Goal: Task Accomplishment & Management: Manage account settings

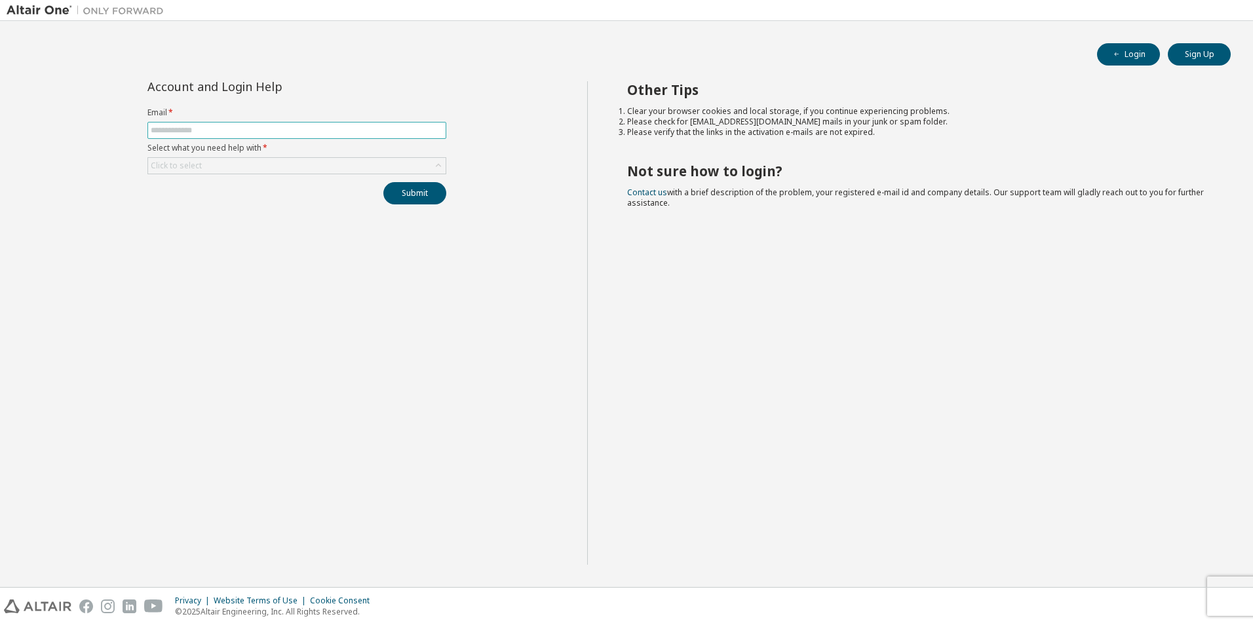
click at [338, 131] on input "text" at bounding box center [297, 130] width 292 height 10
click at [1136, 56] on button "Login" at bounding box center [1128, 54] width 63 height 22
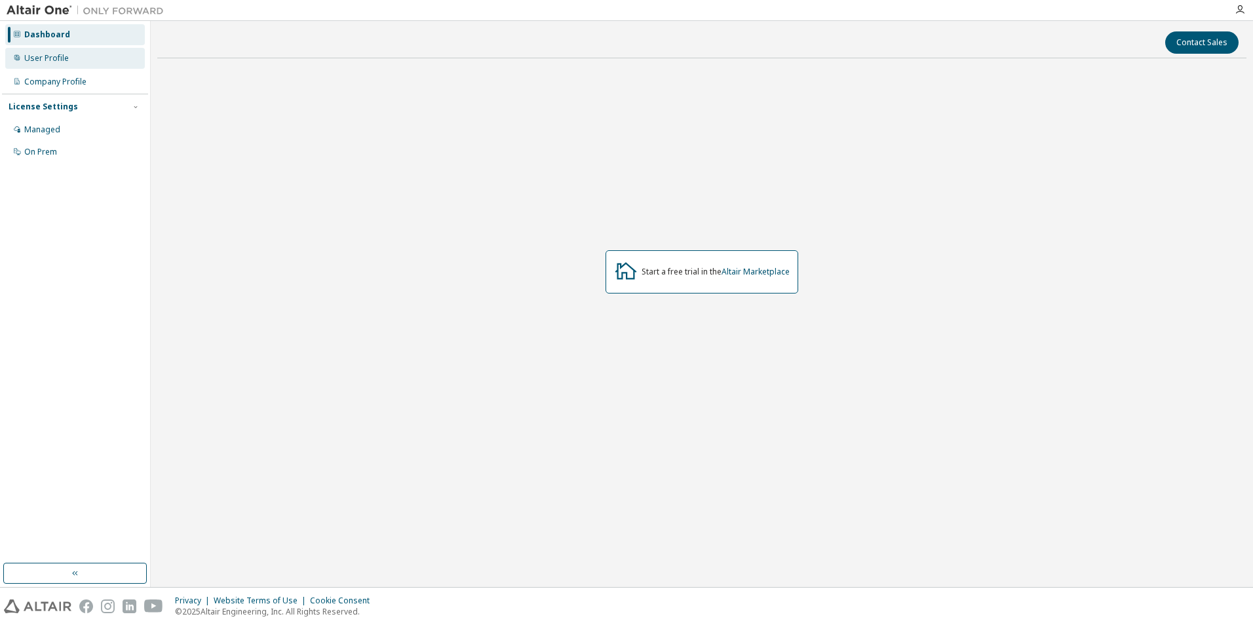
click at [60, 57] on div "User Profile" at bounding box center [46, 58] width 45 height 10
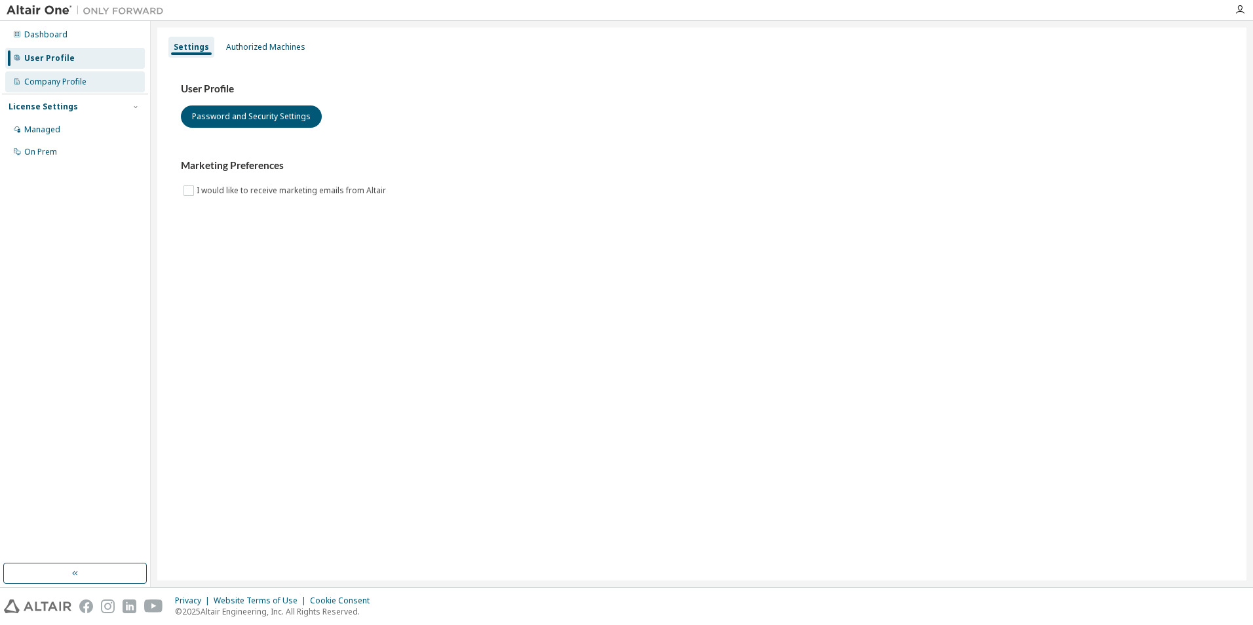
click at [62, 81] on div "Company Profile" at bounding box center [55, 82] width 62 height 10
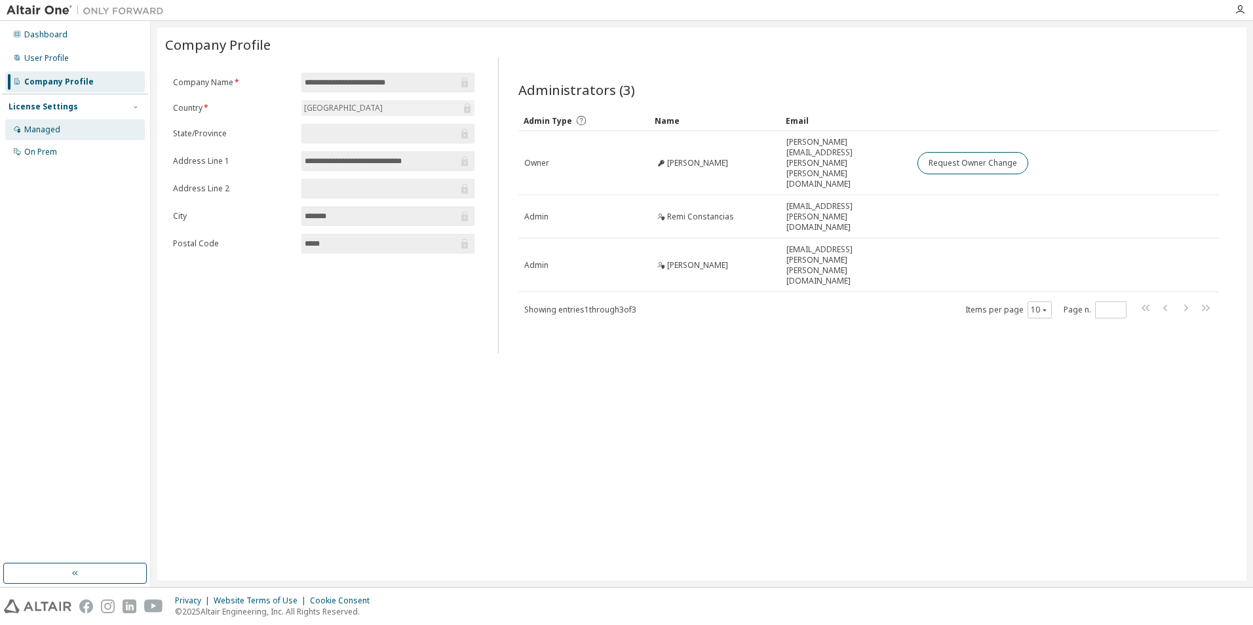
click at [70, 133] on div "Managed" at bounding box center [75, 129] width 140 height 21
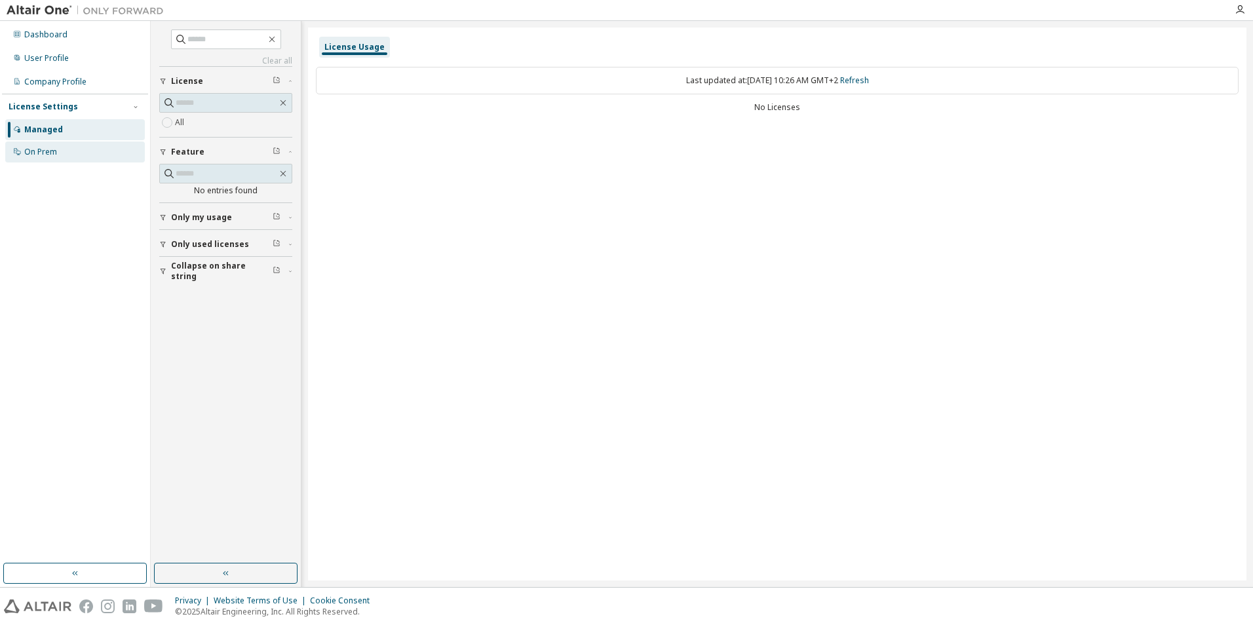
click at [69, 145] on div "On Prem" at bounding box center [75, 152] width 140 height 21
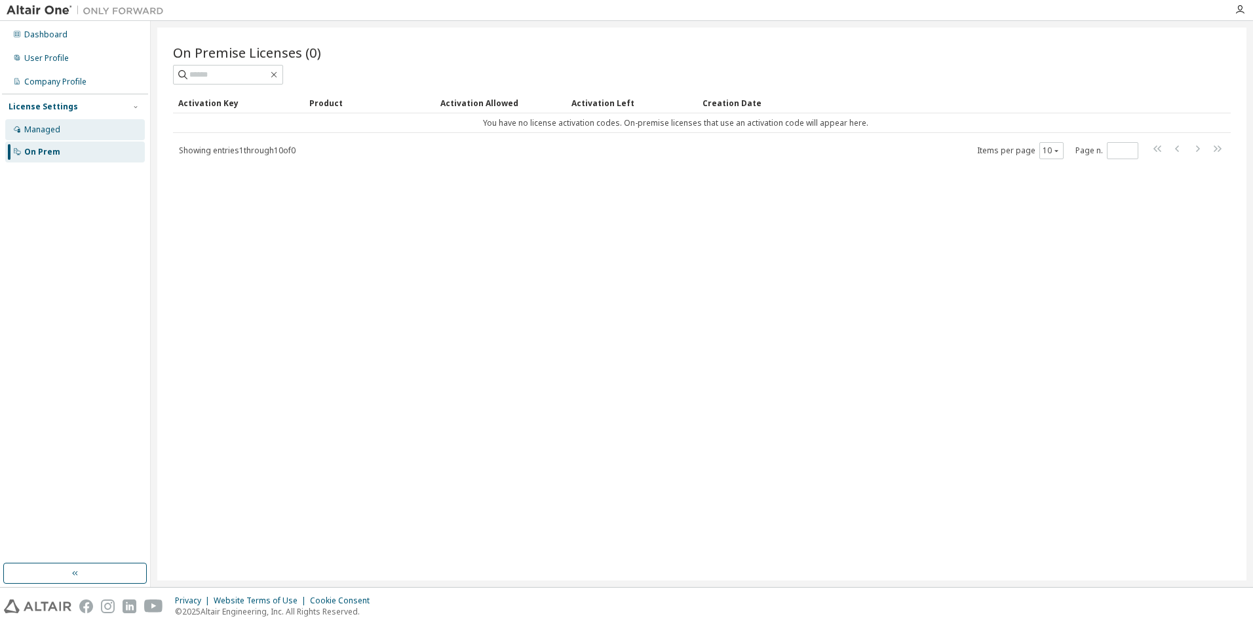
click at [68, 130] on div "Managed" at bounding box center [75, 129] width 140 height 21
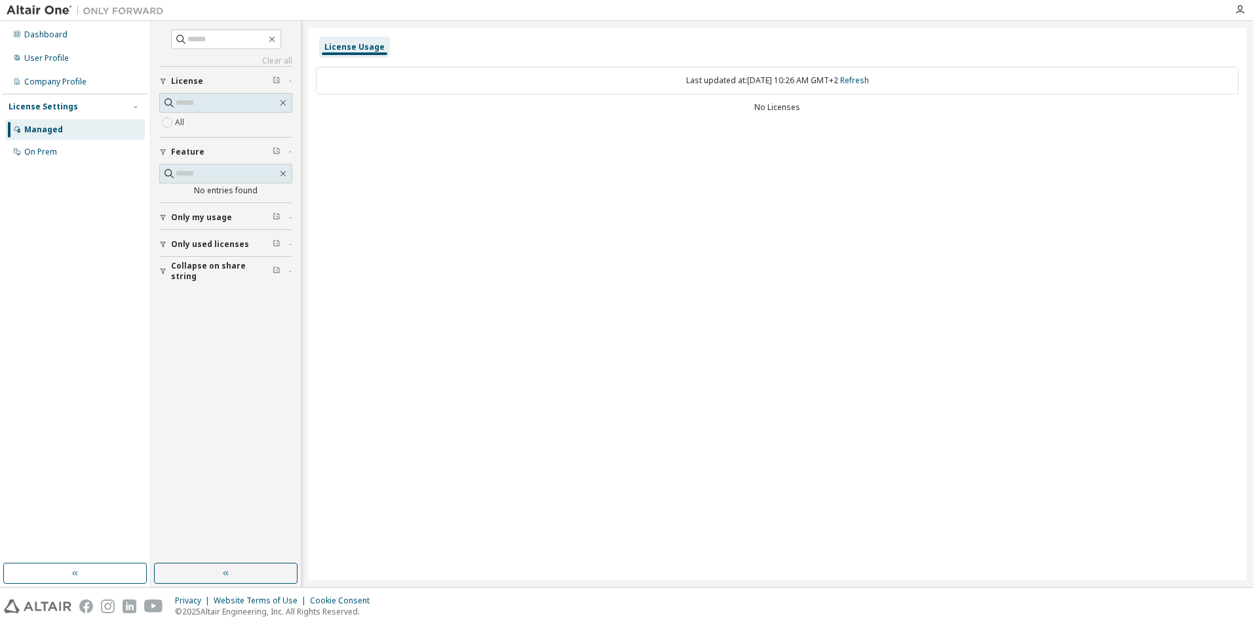
click at [203, 220] on span "Only my usage" at bounding box center [201, 217] width 61 height 10
click at [205, 289] on button "Only used licenses" at bounding box center [225, 282] width 133 height 29
click at [200, 343] on span "Collapse on share string" at bounding box center [222, 347] width 102 height 21
click at [77, 82] on div "Company Profile" at bounding box center [55, 82] width 62 height 10
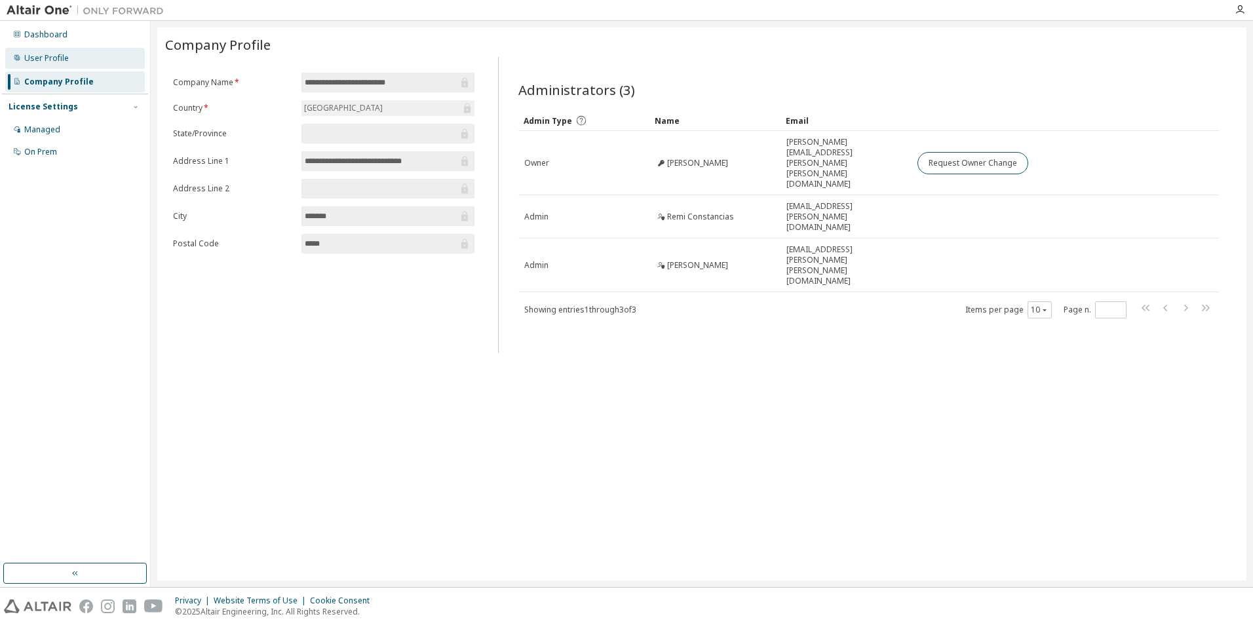
click at [69, 61] on div "User Profile" at bounding box center [75, 58] width 140 height 21
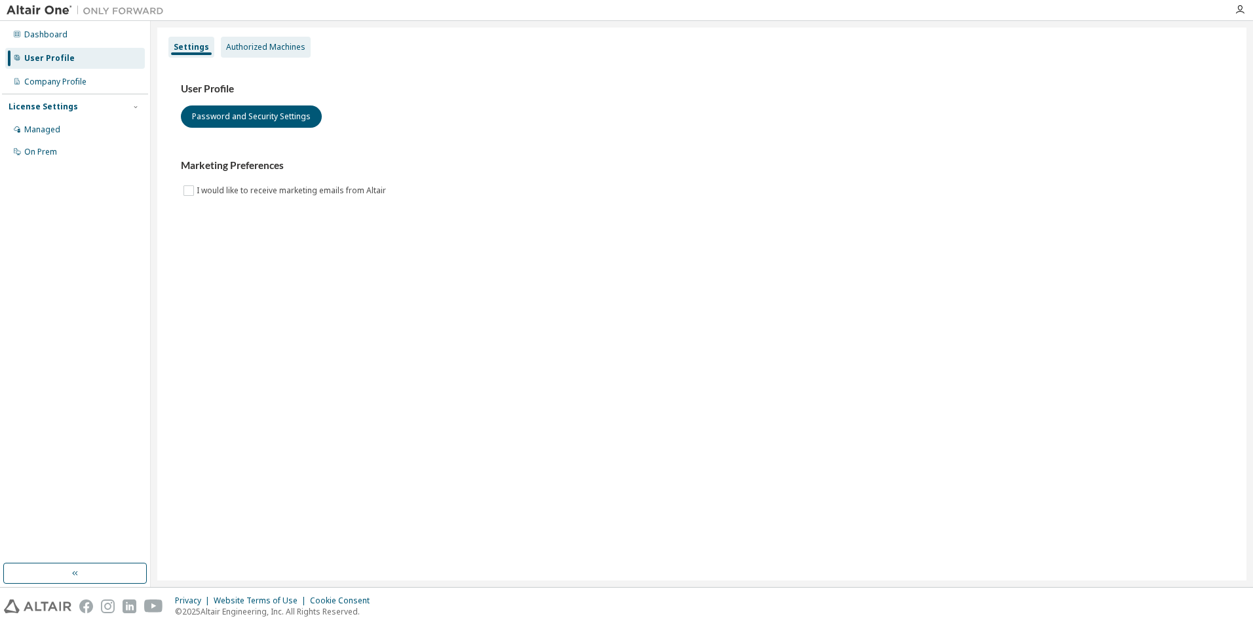
click at [282, 47] on div "Authorized Machines" at bounding box center [265, 47] width 79 height 10
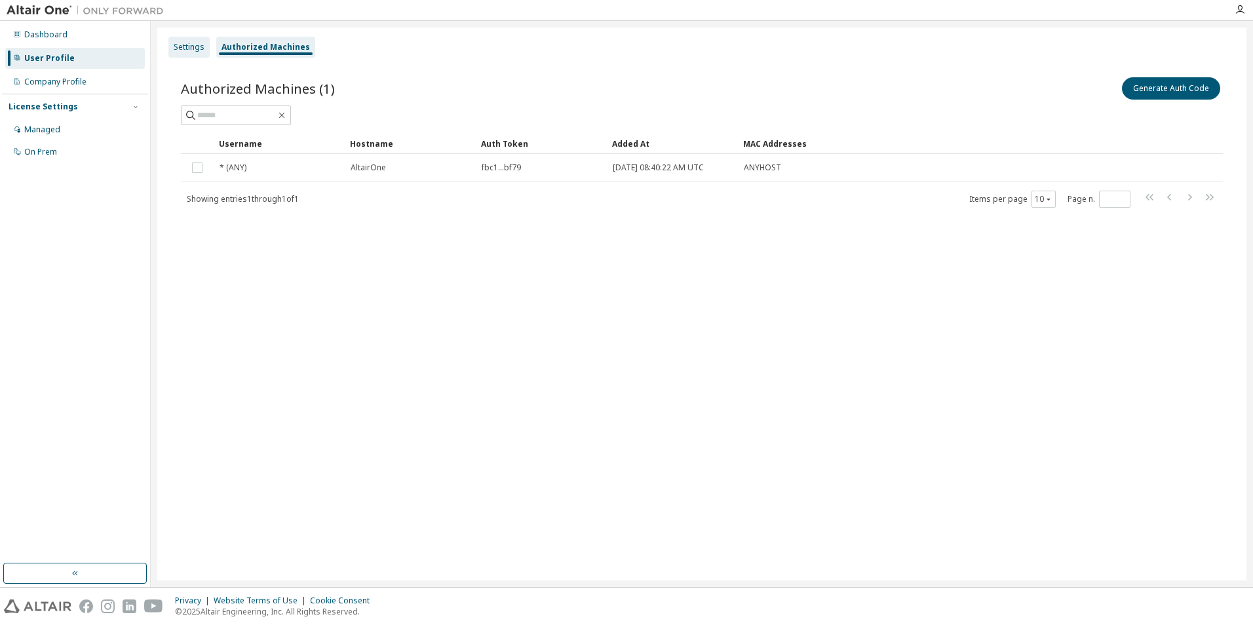
click at [189, 47] on div "Settings" at bounding box center [189, 47] width 31 height 10
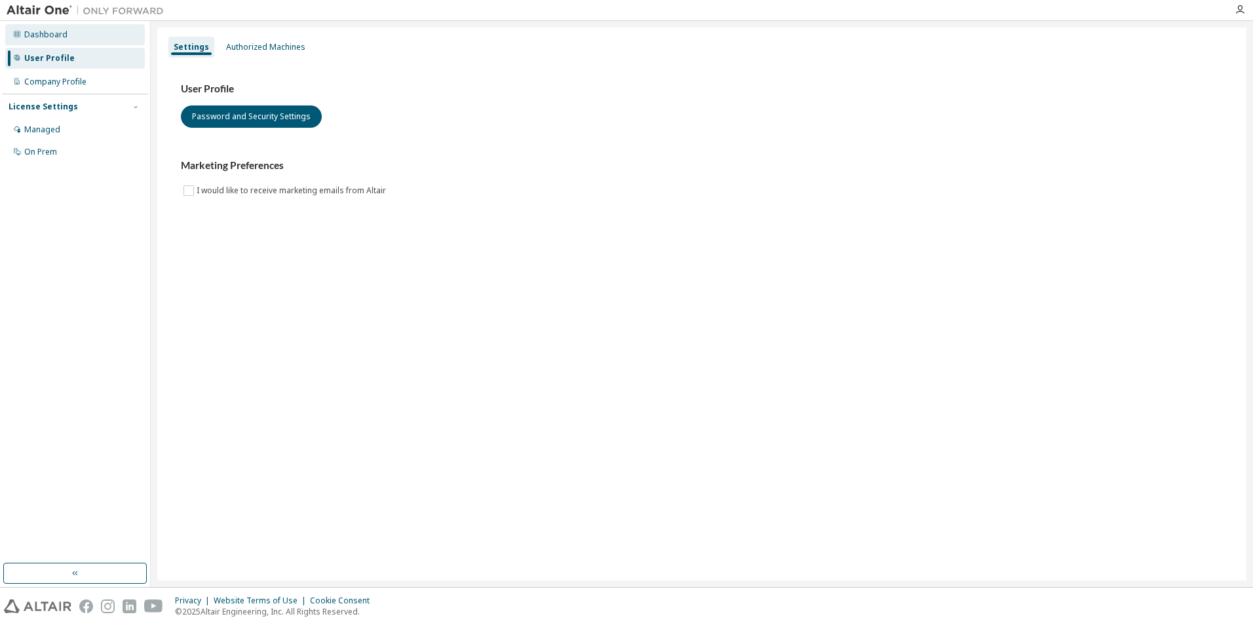
click at [85, 36] on div "Dashboard" at bounding box center [75, 34] width 140 height 21
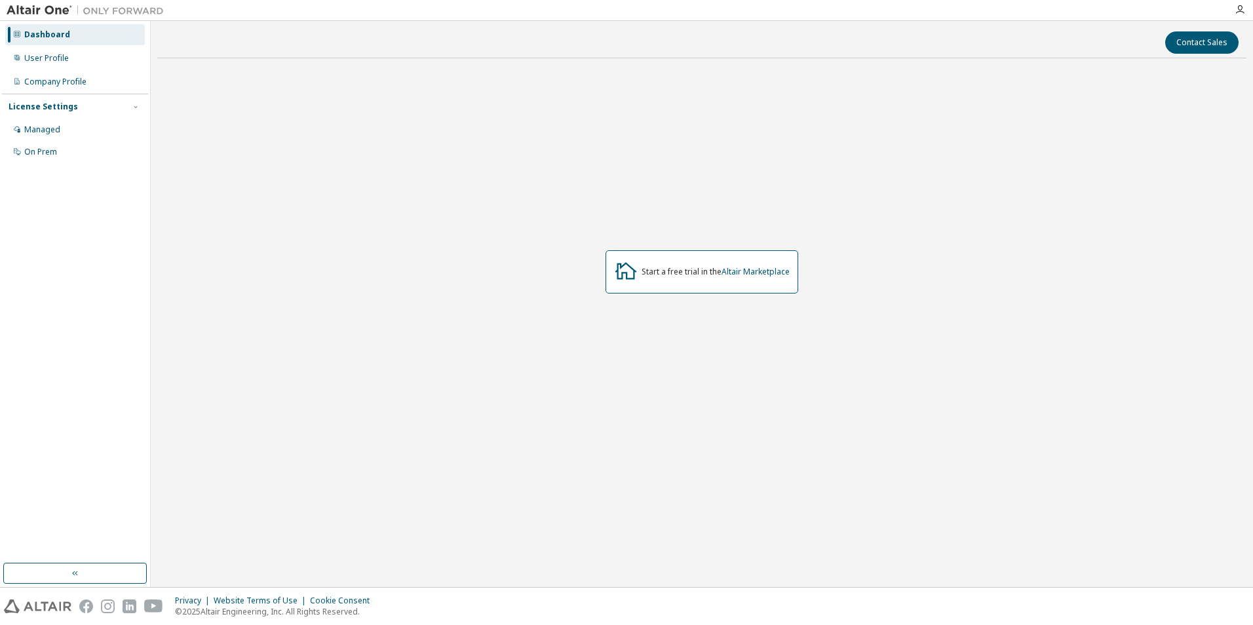
click at [410, 251] on div "Start a free trial in the Altair Marketplace" at bounding box center [701, 272] width 1089 height 406
click at [77, 55] on div "User Profile" at bounding box center [75, 58] width 140 height 21
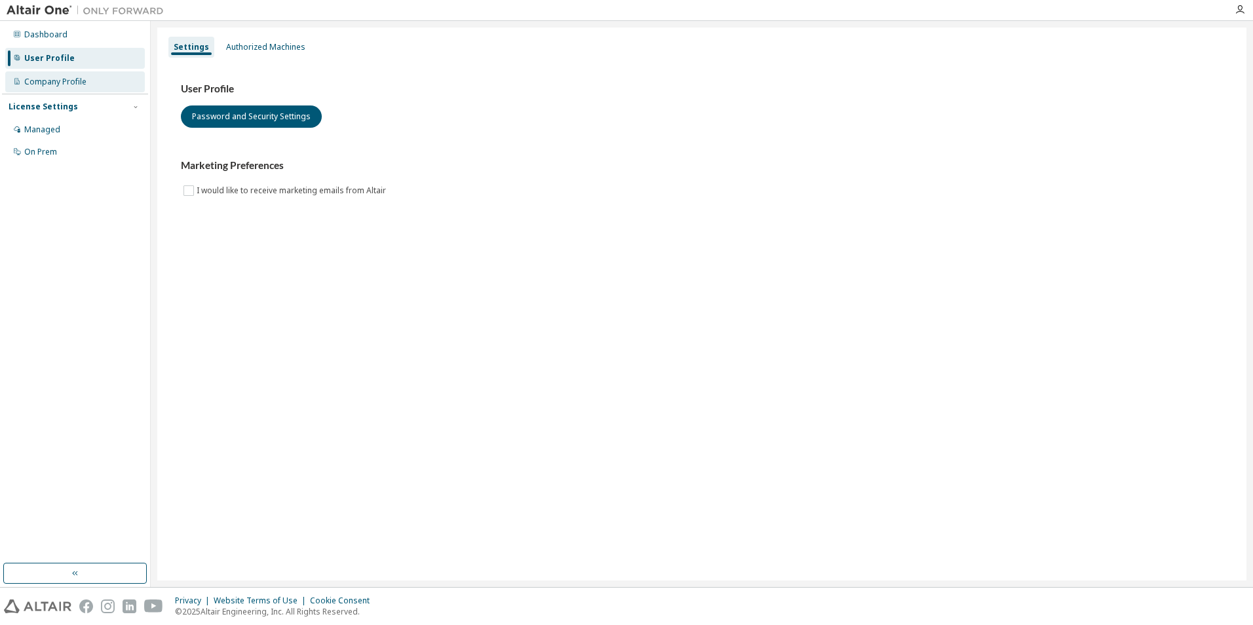
click at [69, 77] on div "Company Profile" at bounding box center [55, 82] width 62 height 10
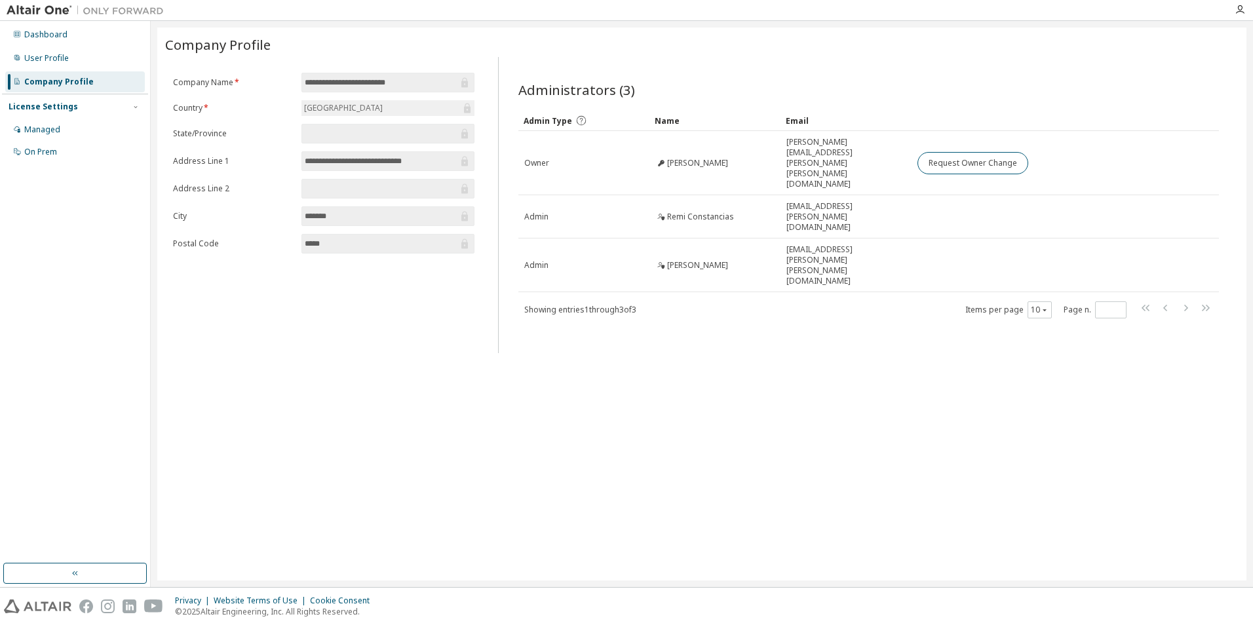
click at [71, 108] on div "License Settings" at bounding box center [43, 107] width 69 height 10
click at [68, 106] on div "License Settings" at bounding box center [43, 107] width 69 height 10
click at [61, 133] on div "Managed" at bounding box center [75, 129] width 140 height 21
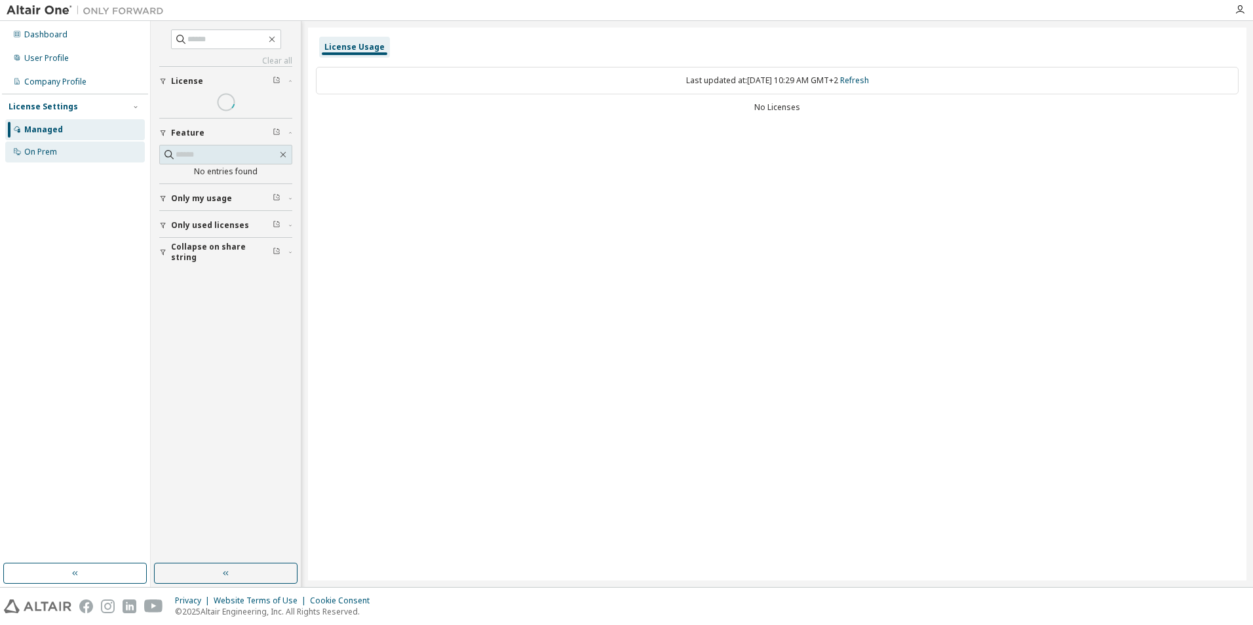
click at [56, 149] on div "On Prem" at bounding box center [40, 152] width 33 height 10
